Goal: Find specific page/section: Find specific page/section

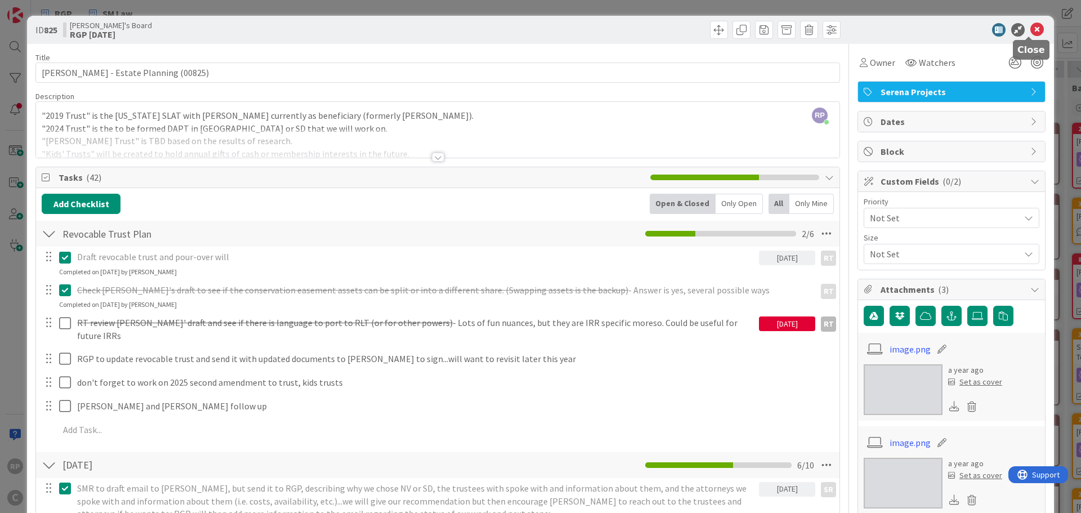
click at [1030, 25] on icon at bounding box center [1037, 30] width 14 height 14
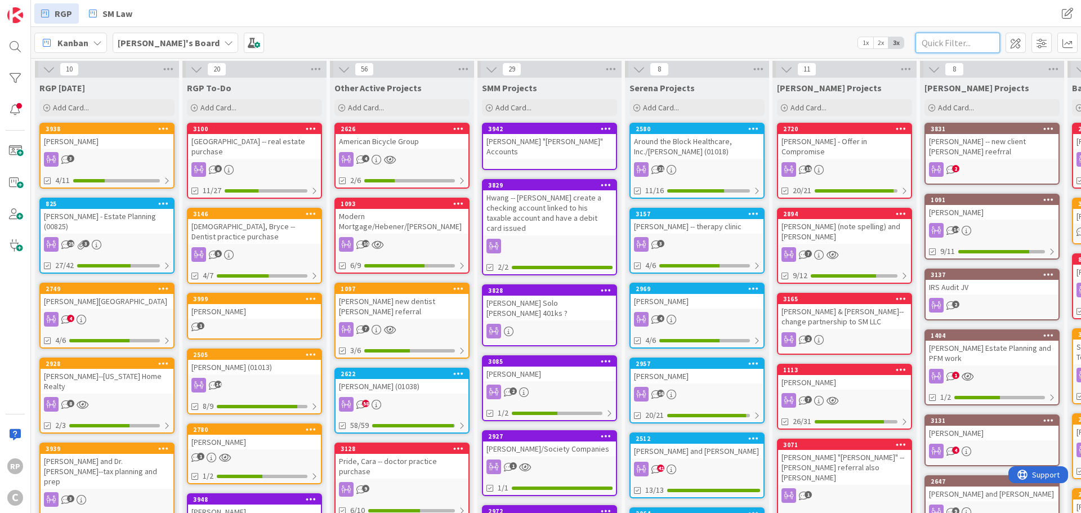
click at [921, 44] on input "text" at bounding box center [958, 43] width 84 height 20
click at [943, 26] on div "RGP SM Law RGP SM Law" at bounding box center [556, 13] width 1050 height 27
click at [941, 39] on input "text" at bounding box center [958, 43] width 84 height 20
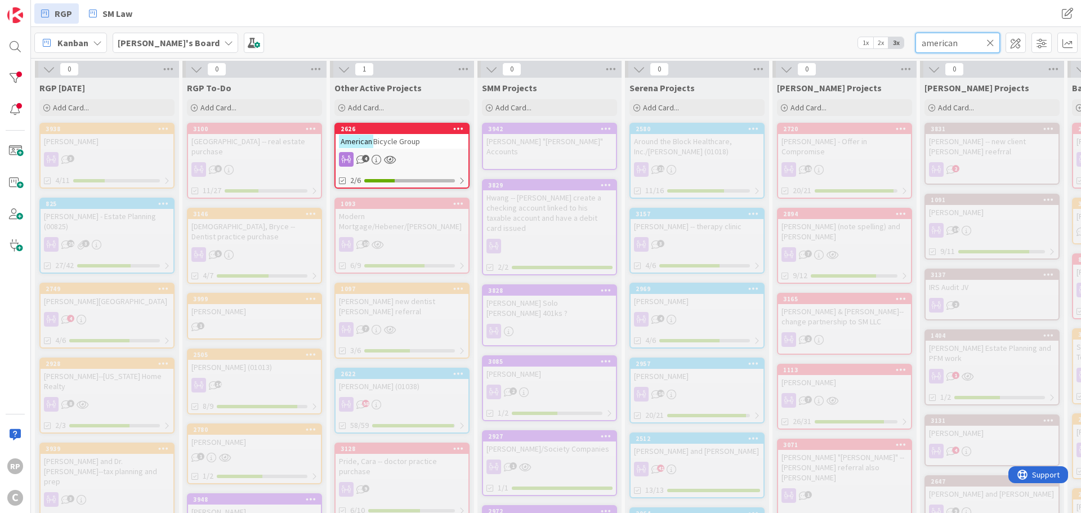
type input "american"
click at [430, 123] on link "2626 American Bicycle Group 4 2/6" at bounding box center [401, 156] width 135 height 66
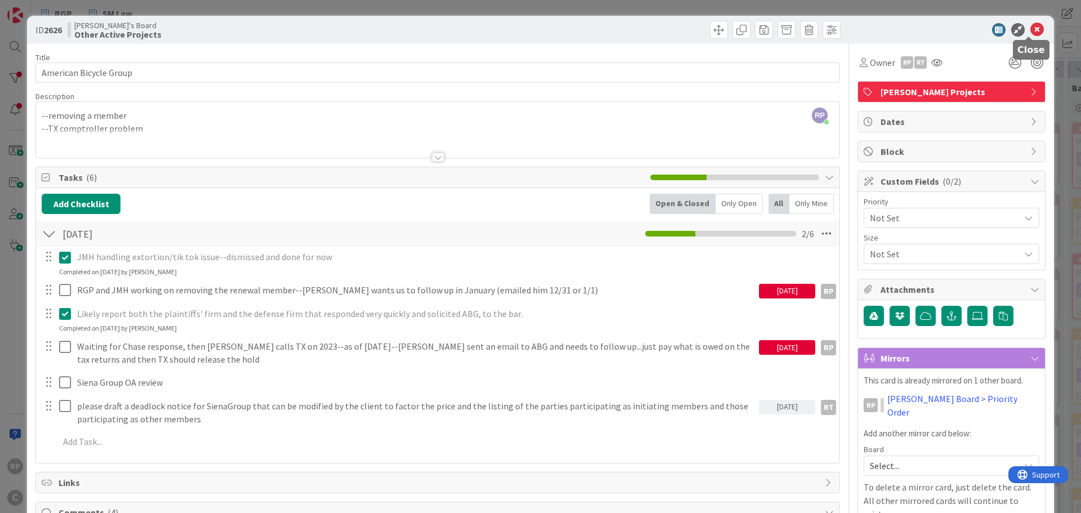
click at [1030, 24] on icon at bounding box center [1037, 30] width 14 height 14
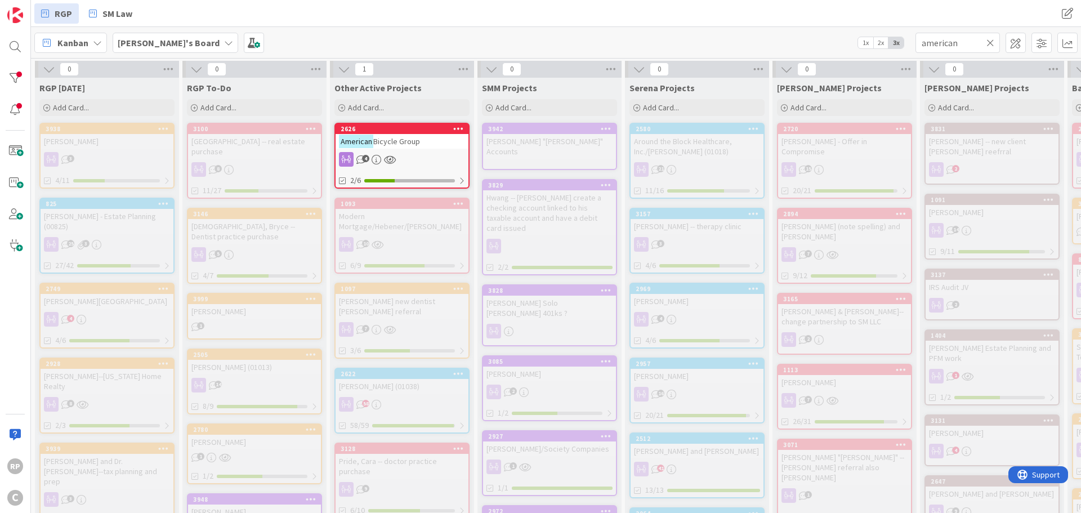
click at [994, 44] on icon at bounding box center [991, 43] width 8 height 10
